Goal: Check status: Check status

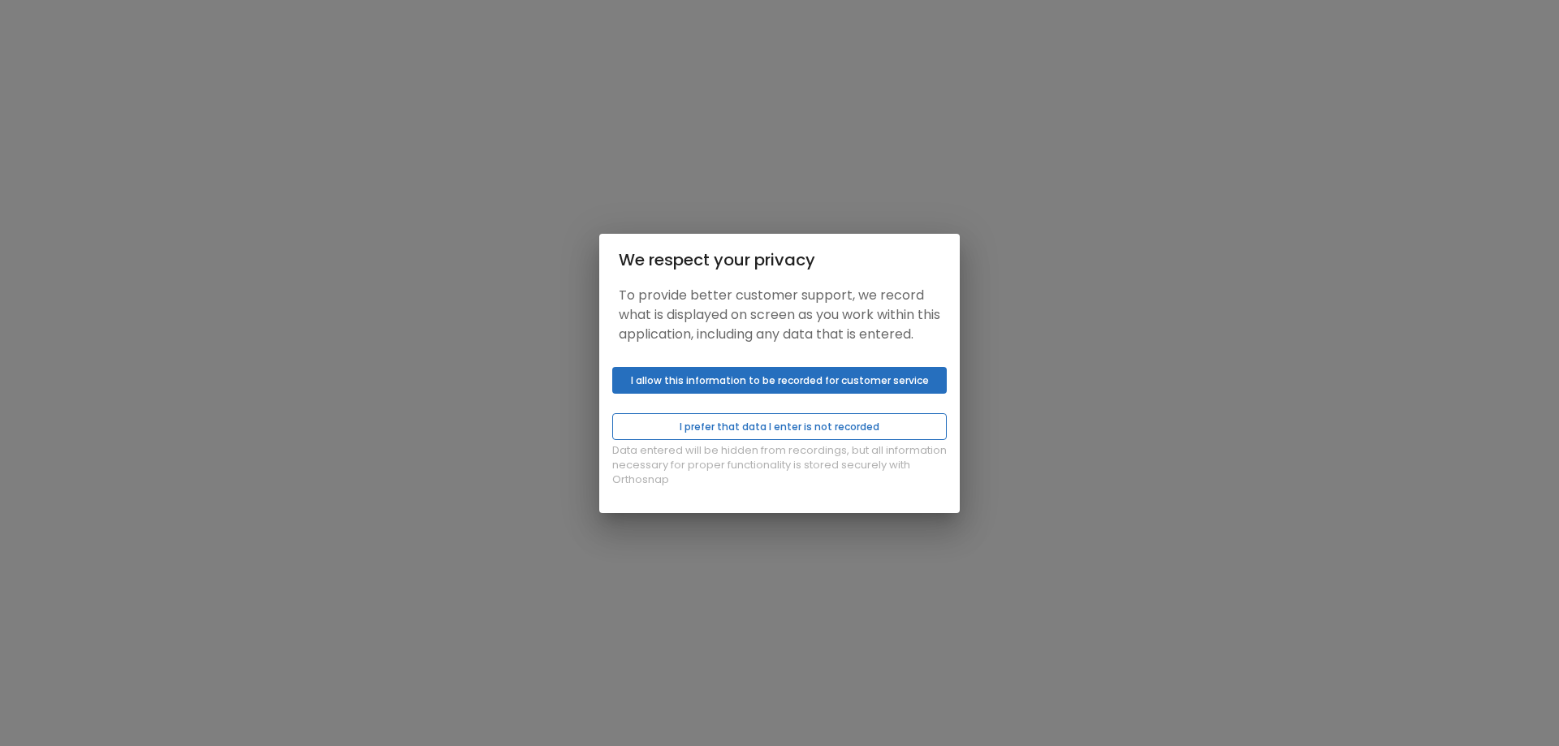
click at [767, 439] on button "I prefer that data I enter is not recorded" at bounding box center [779, 426] width 335 height 27
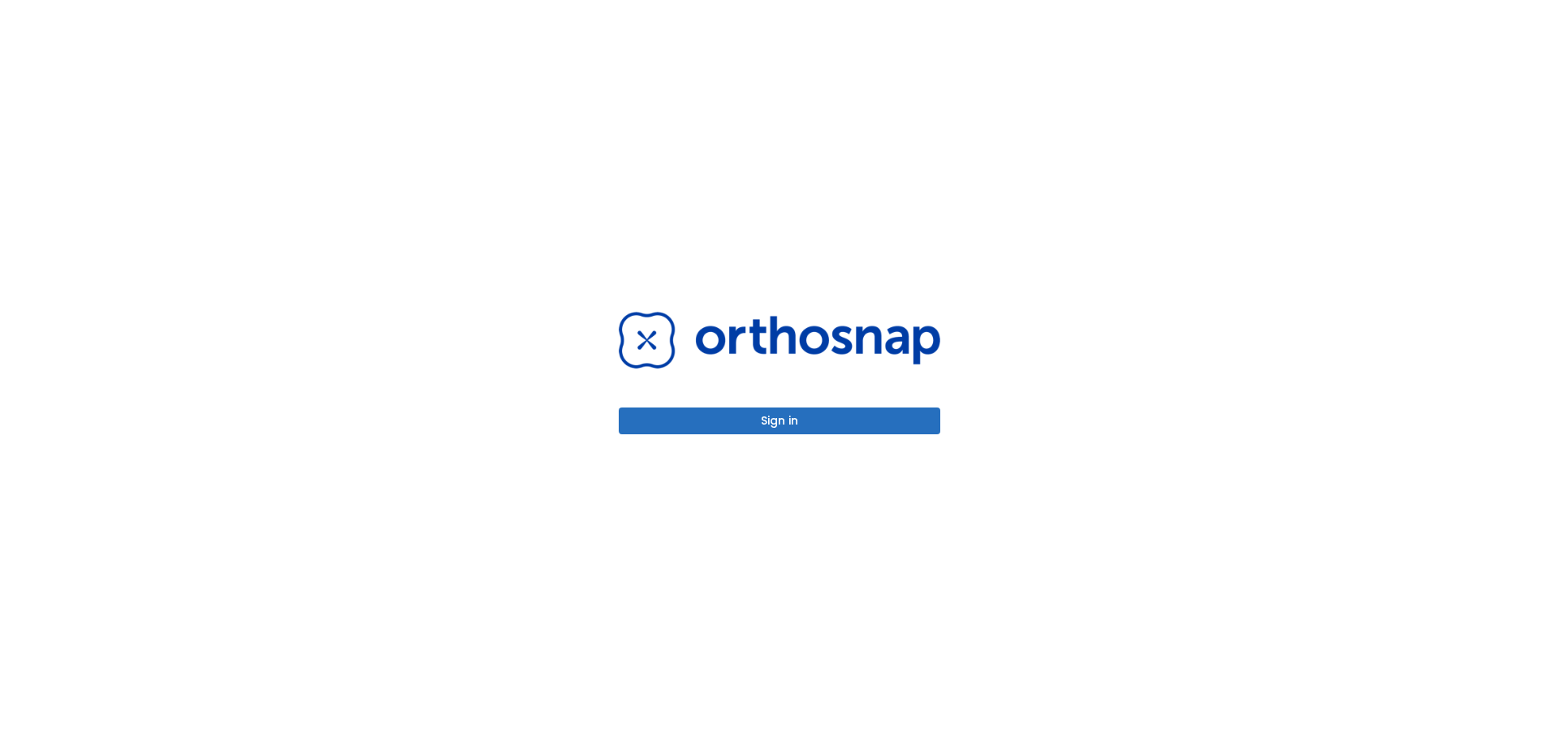
click at [751, 413] on button "Sign in" at bounding box center [780, 421] width 322 height 27
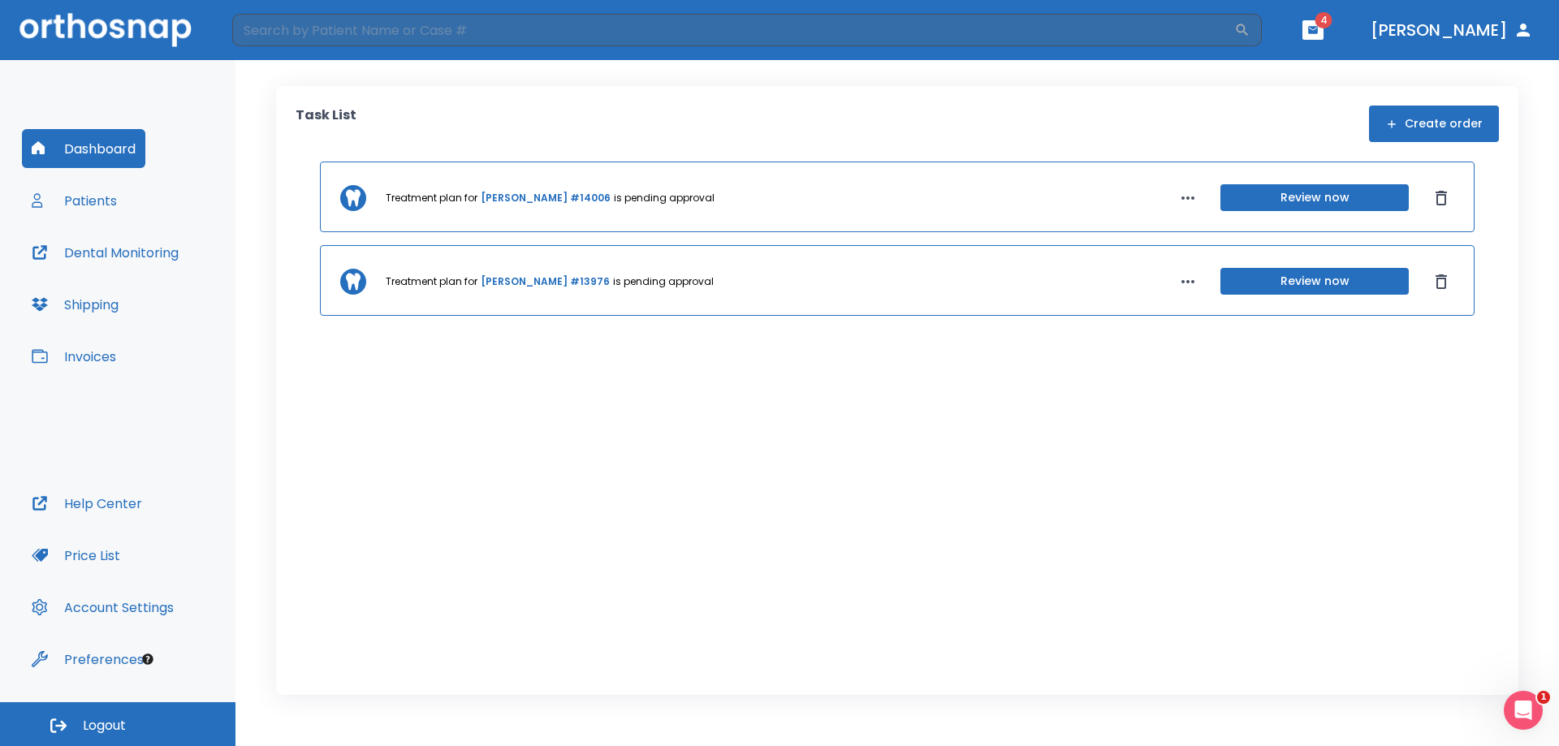
click at [695, 348] on div "Treatment plan for [PERSON_NAME] #14006 is pending approval Review now Treatmen…" at bounding box center [898, 403] width 1204 height 482
click at [84, 197] on button "Patients" at bounding box center [74, 200] width 105 height 39
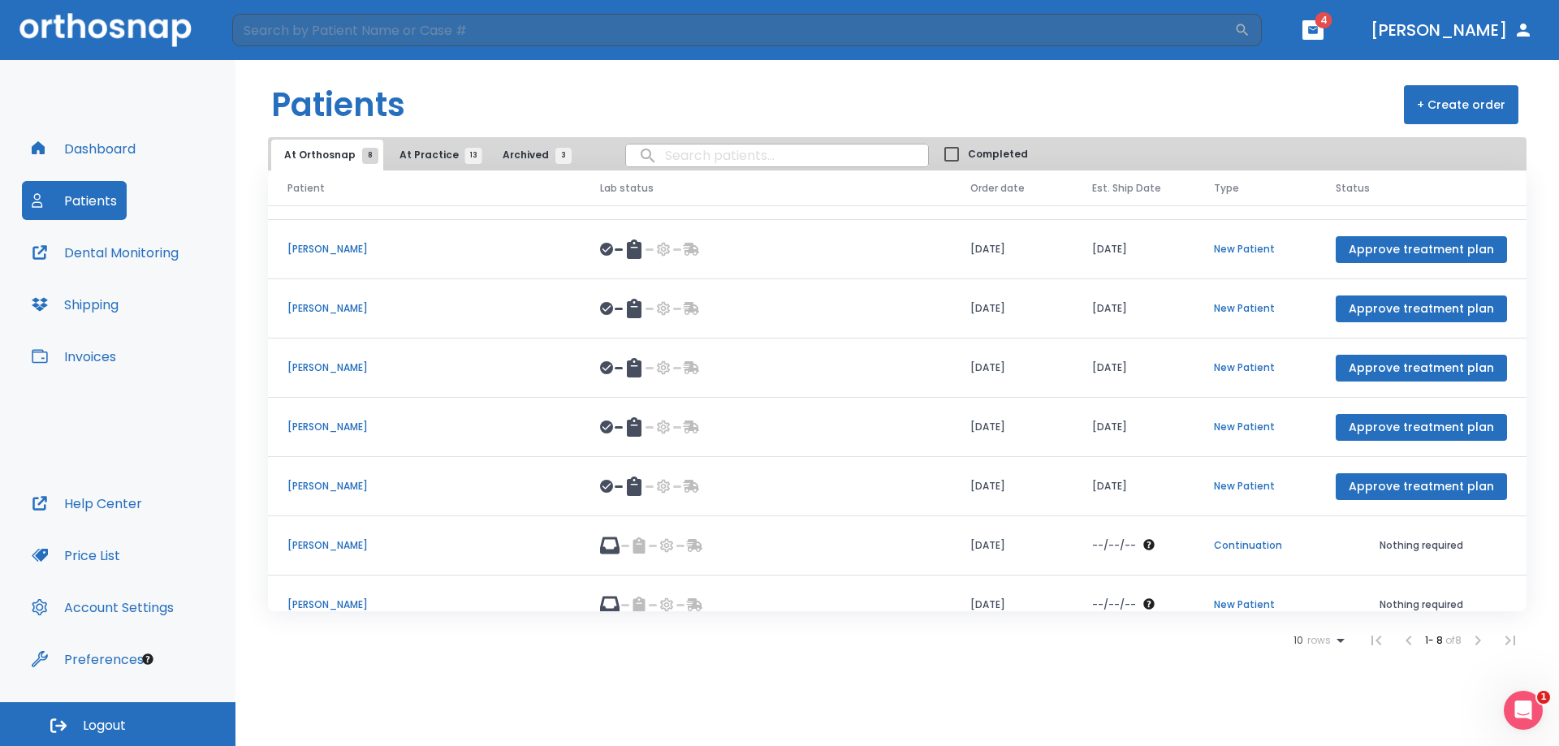
scroll to position [69, 0]
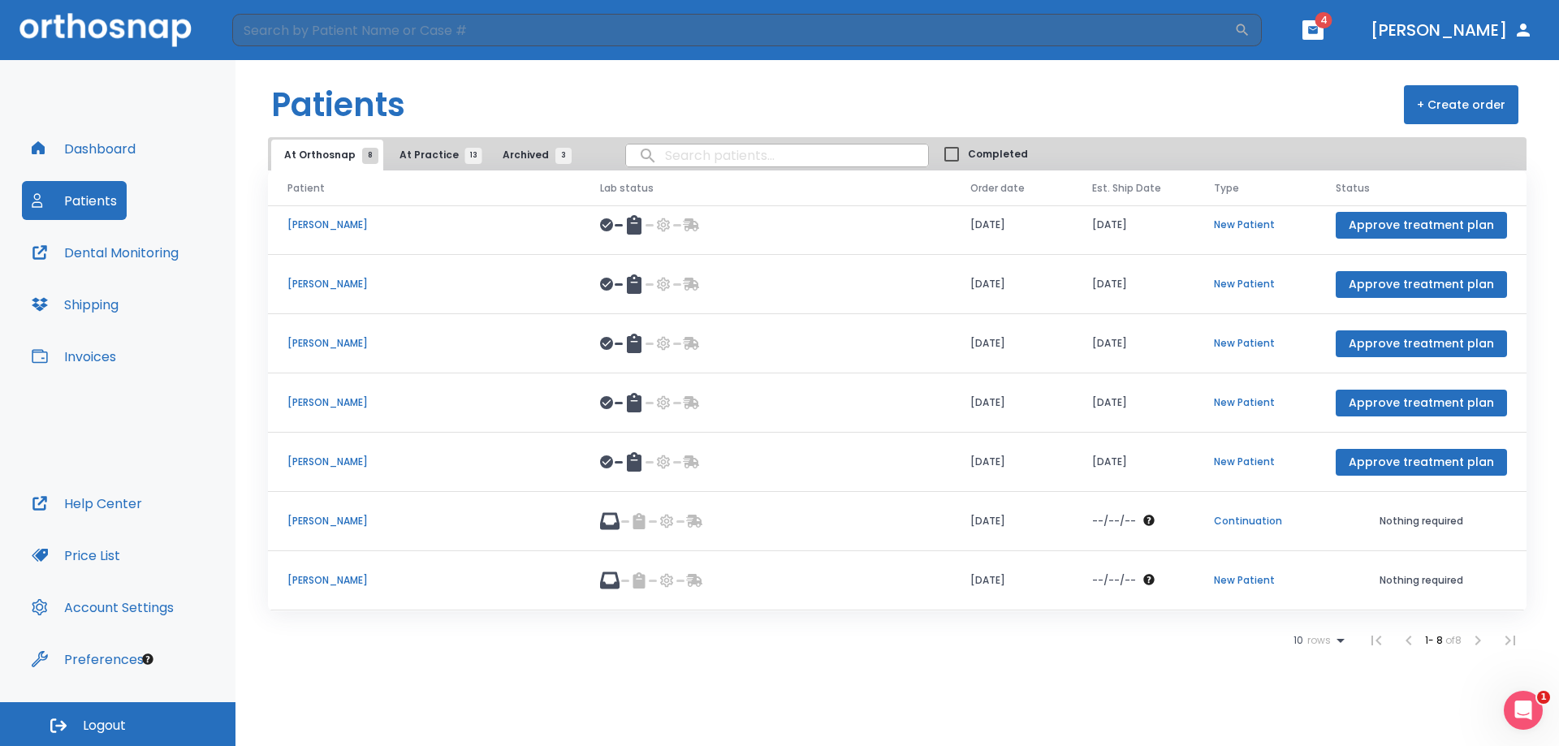
click at [1477, 642] on li at bounding box center [1478, 640] width 32 height 32
click at [426, 150] on span "At Practice 13" at bounding box center [437, 155] width 74 height 15
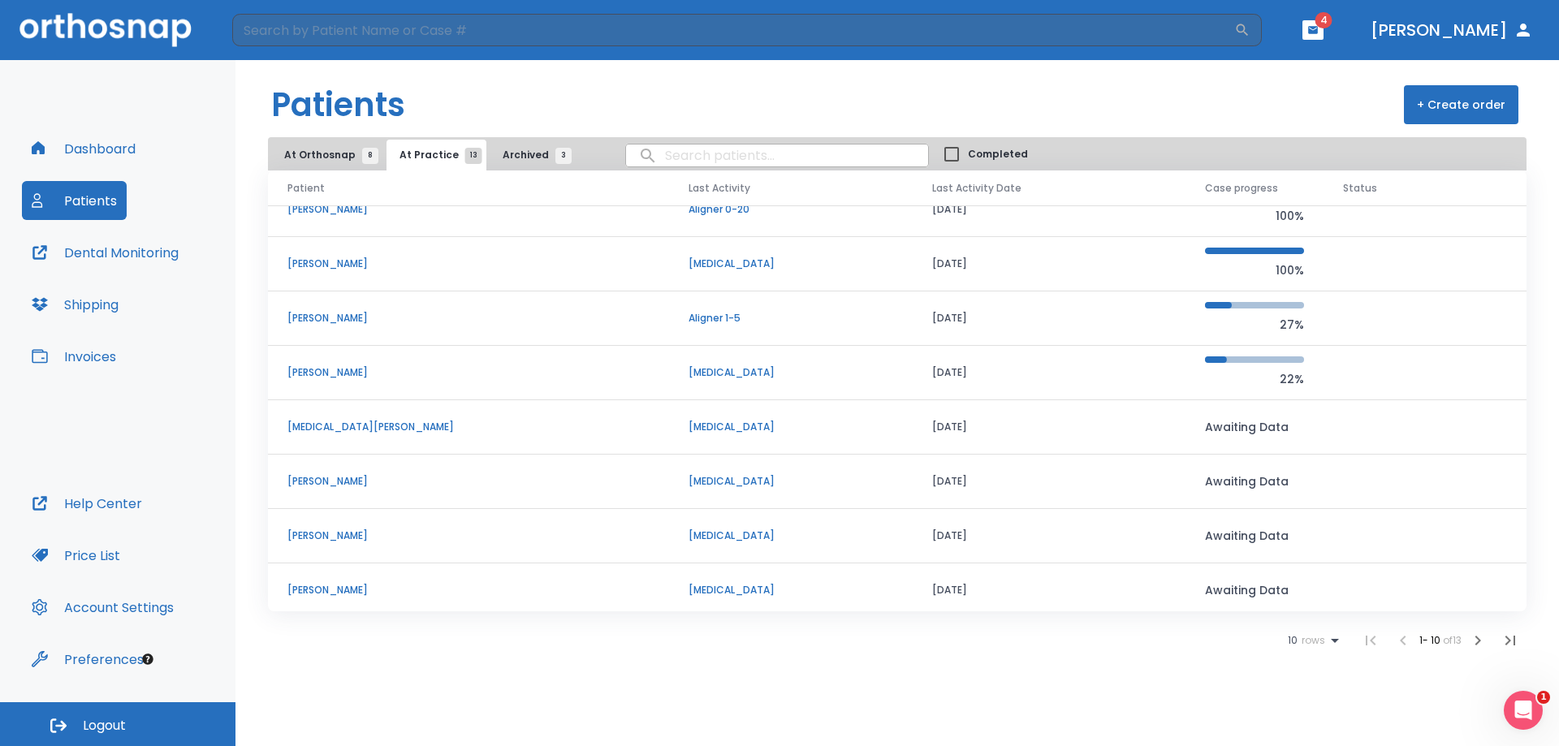
scroll to position [139, 0]
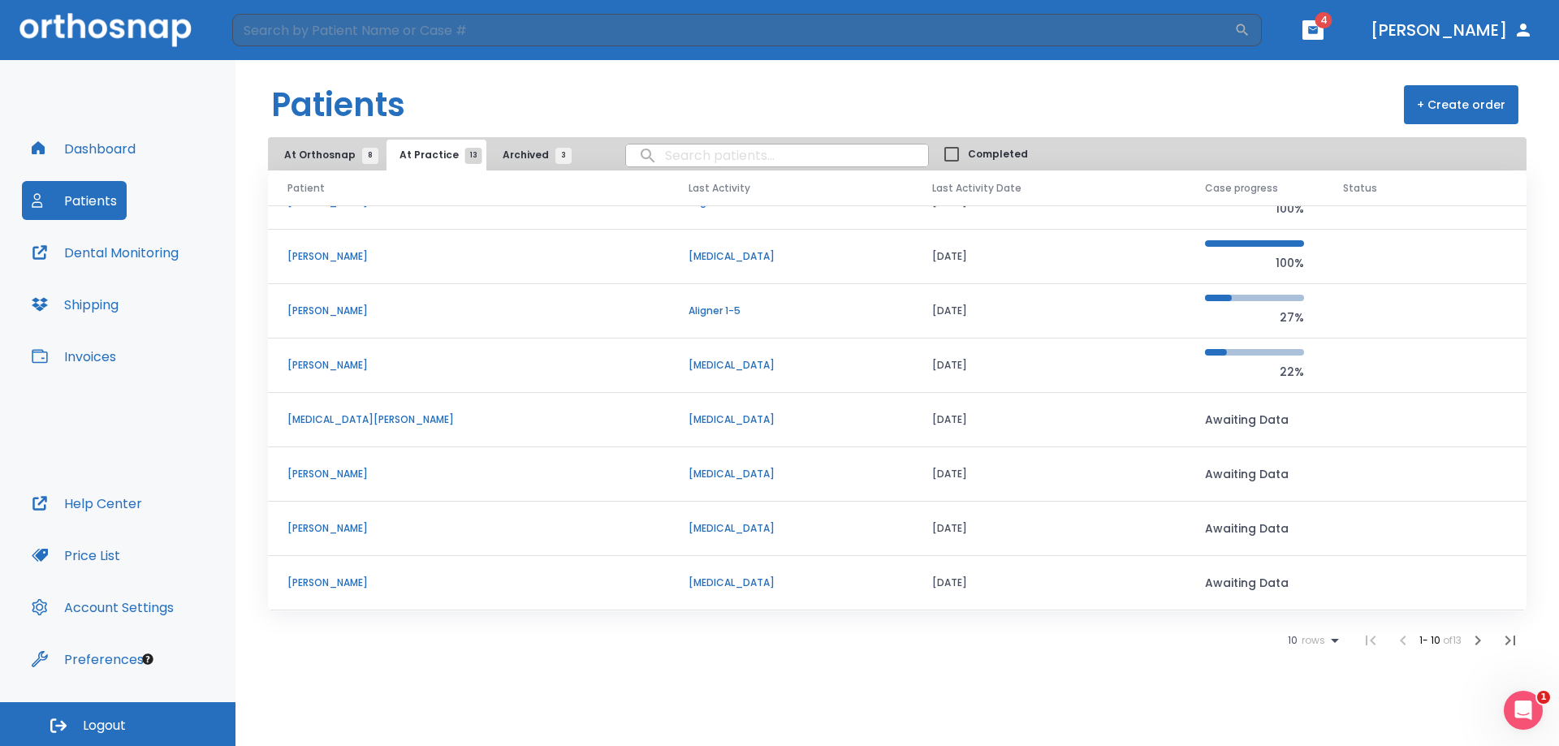
click at [331, 529] on p "[PERSON_NAME]" at bounding box center [468, 528] width 362 height 15
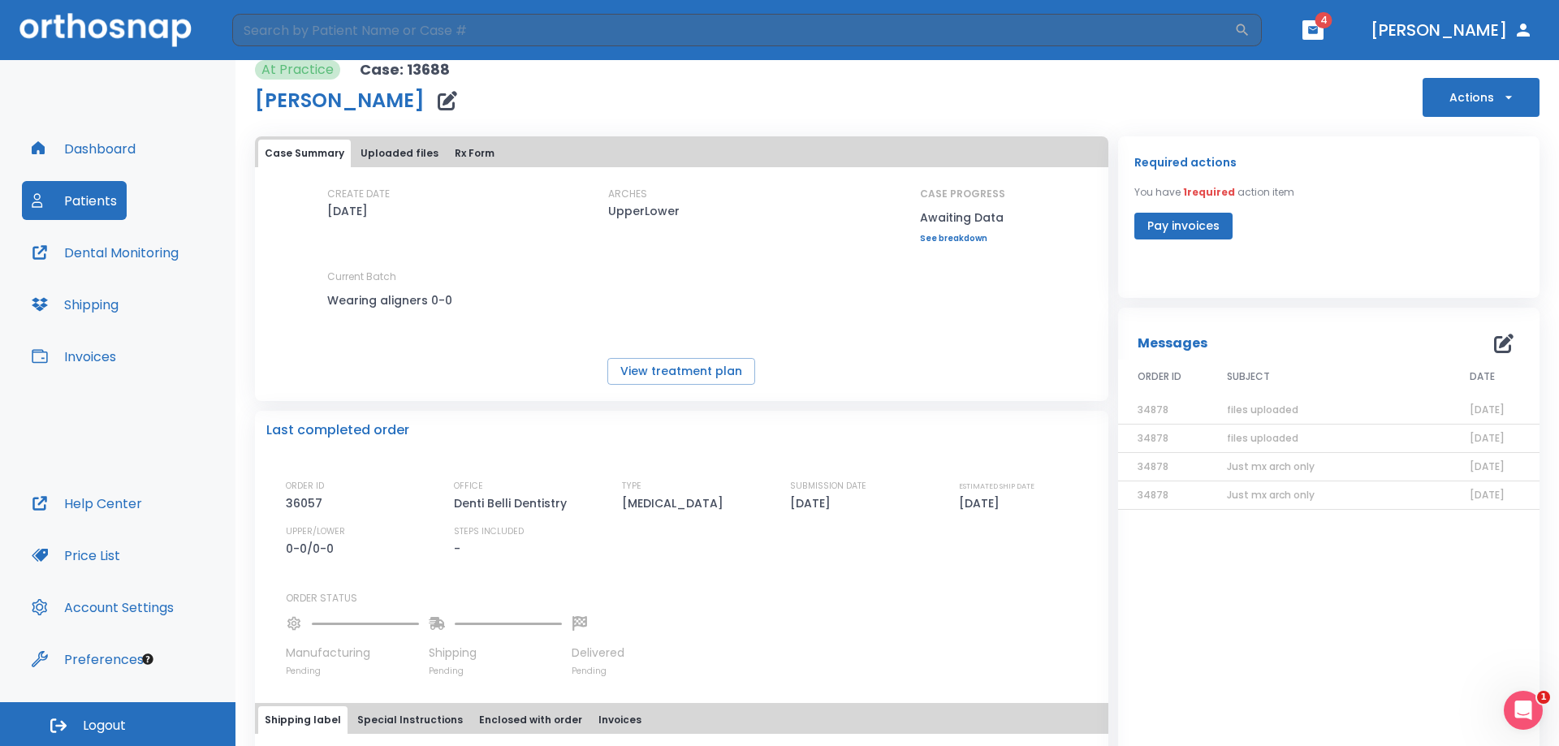
scroll to position [2, 0]
